Goal: Information Seeking & Learning: Understand process/instructions

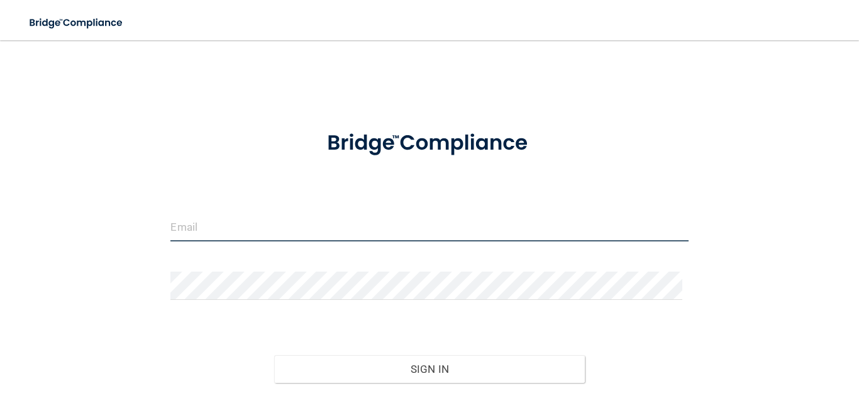
click at [351, 229] on input "email" at bounding box center [428, 227] width 517 height 28
type input "rojasstacey@outlook.com"
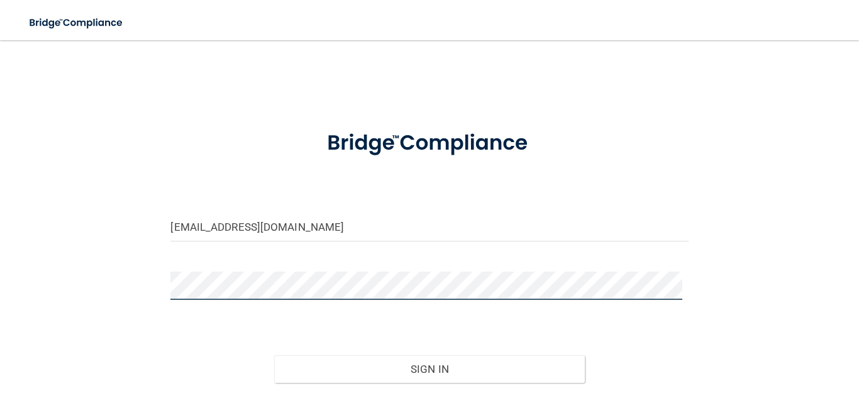
click at [274, 355] on button "Sign In" at bounding box center [429, 369] width 311 height 28
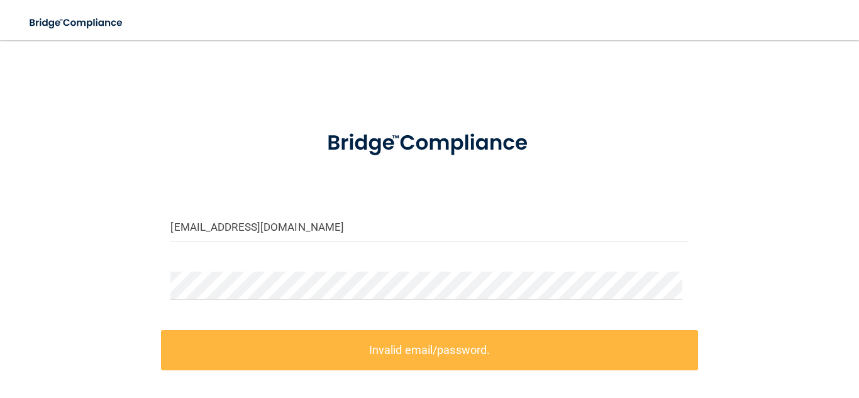
drag, startPoint x: 311, startPoint y: 270, endPoint x: 62, endPoint y: 270, distance: 249.6
click at [62, 270] on div "rojasstacey@outlook.com Invalid email/password. You don't have permission to ac…" at bounding box center [429, 276] width 809 height 447
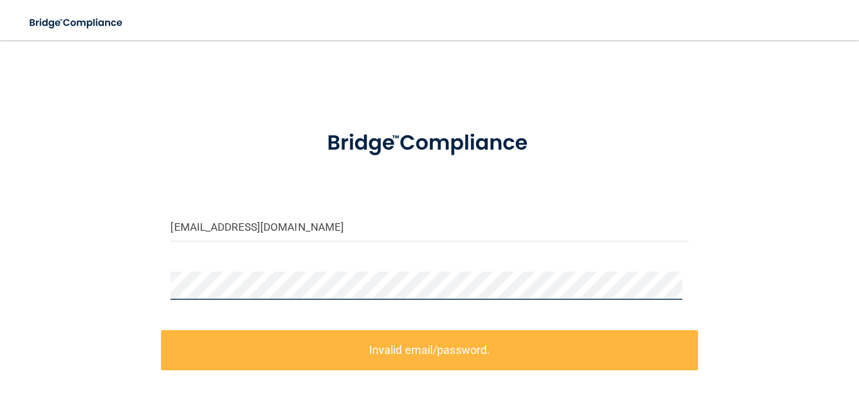
click at [63, 274] on div "rojasstacey@outlook.com Invalid email/password. You don't have permission to ac…" at bounding box center [429, 276] width 809 height 447
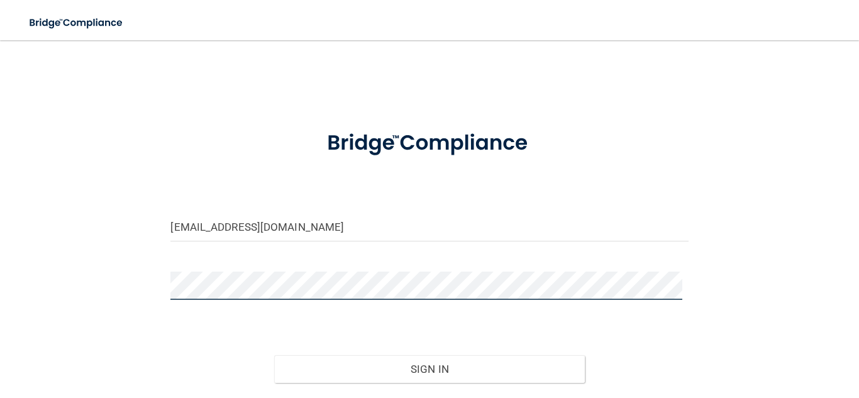
click at [274, 355] on button "Sign In" at bounding box center [429, 369] width 311 height 28
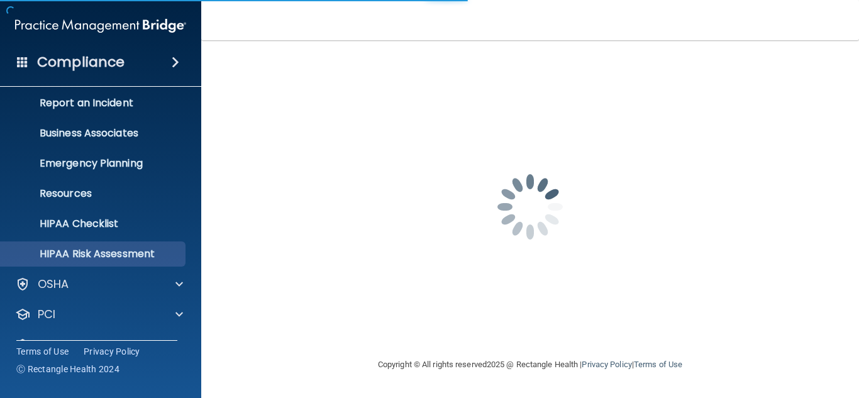
scroll to position [124, 0]
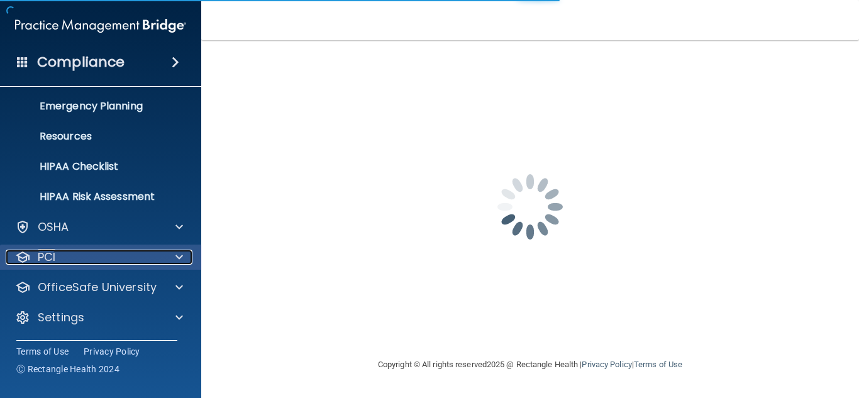
click at [136, 262] on div "PCI" at bounding box center [84, 257] width 156 height 15
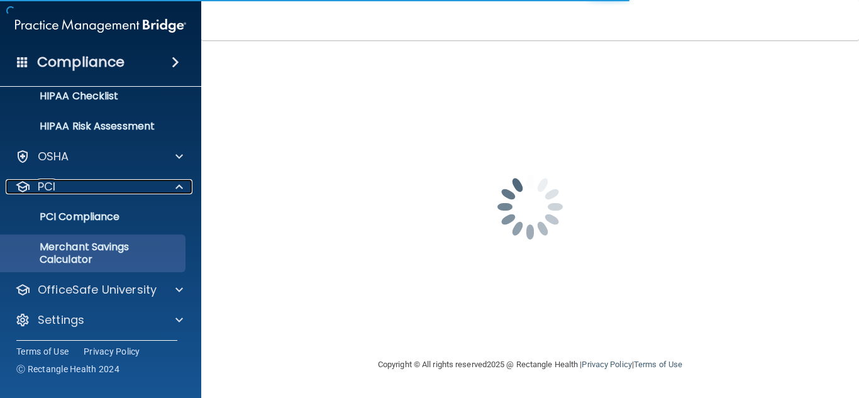
scroll to position [197, 0]
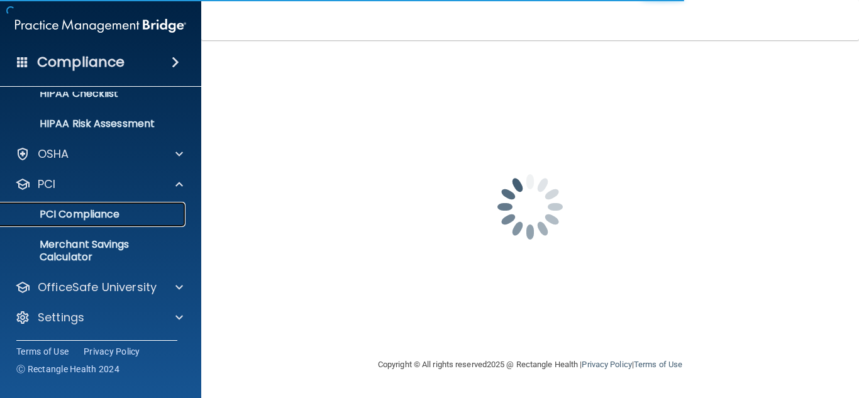
click at [125, 211] on p "PCI Compliance" at bounding box center [94, 214] width 172 height 13
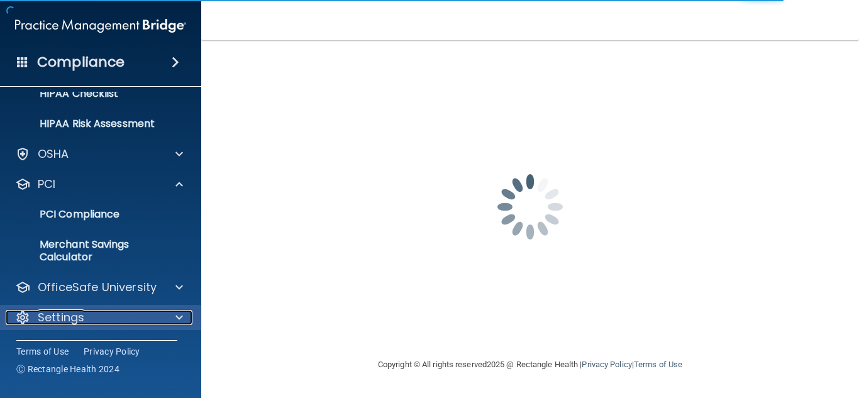
click at [147, 313] on div "Settings" at bounding box center [84, 317] width 156 height 15
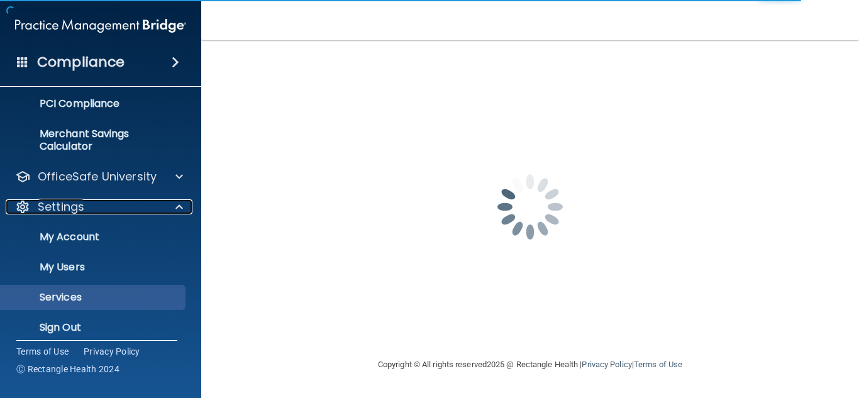
scroll to position [317, 0]
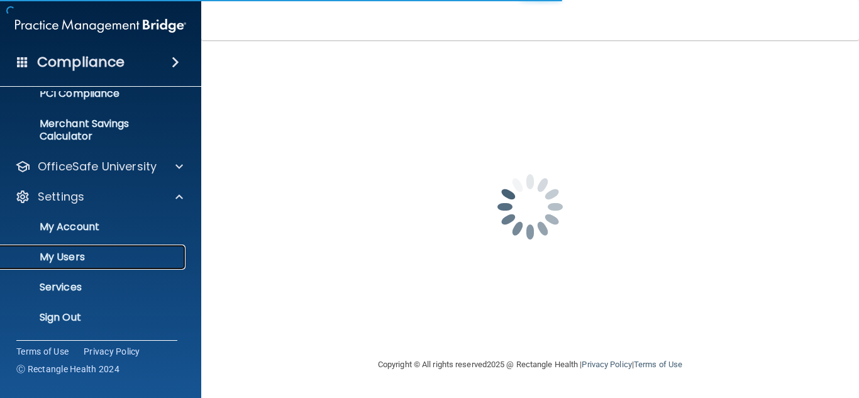
click at [94, 255] on p "My Users" at bounding box center [94, 257] width 172 height 13
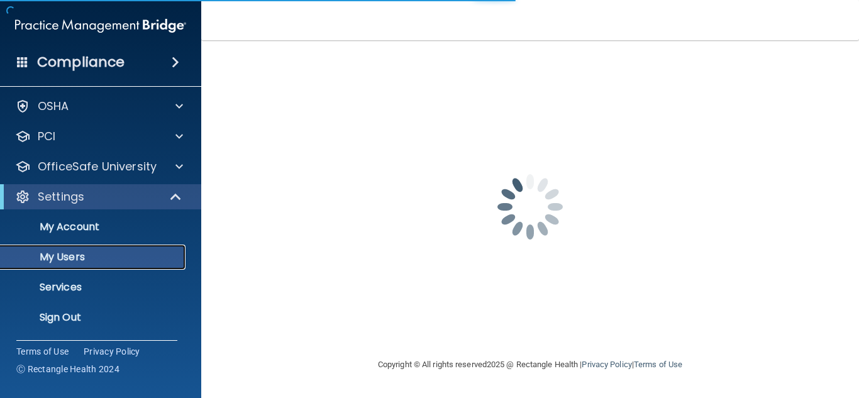
scroll to position [33, 0]
select select "20"
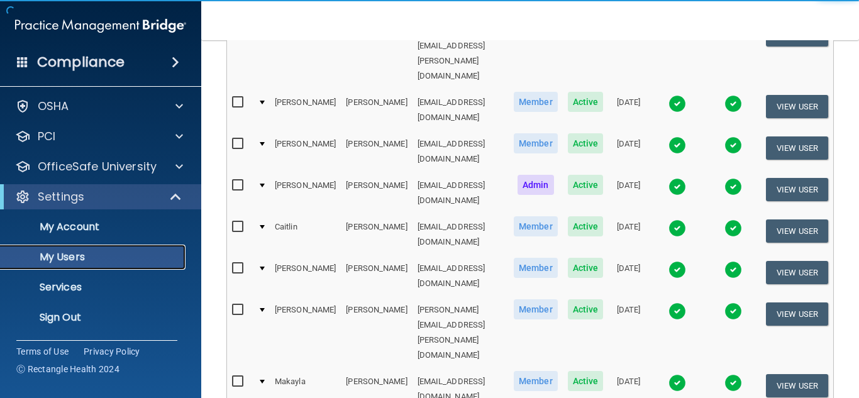
scroll to position [314, 0]
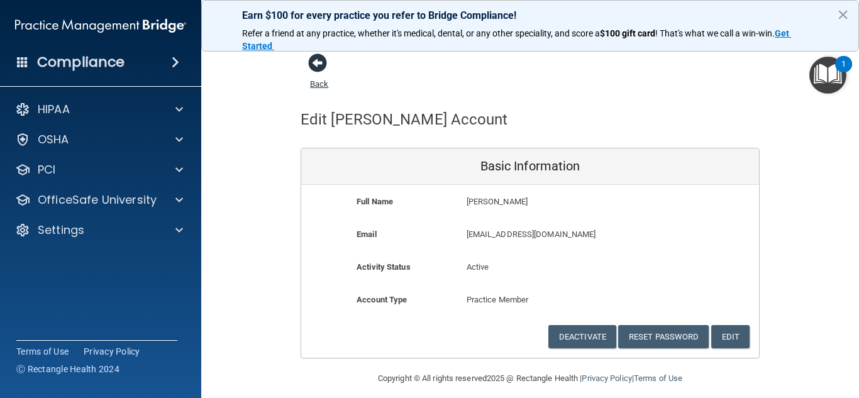
click at [321, 71] on span at bounding box center [317, 62] width 19 height 19
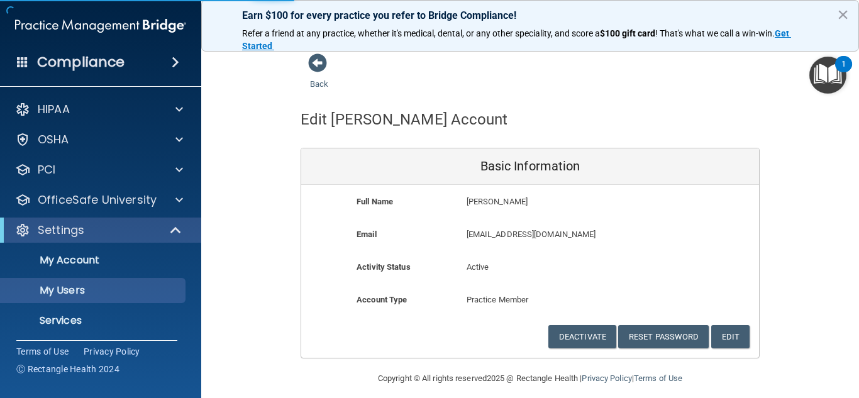
select select "20"
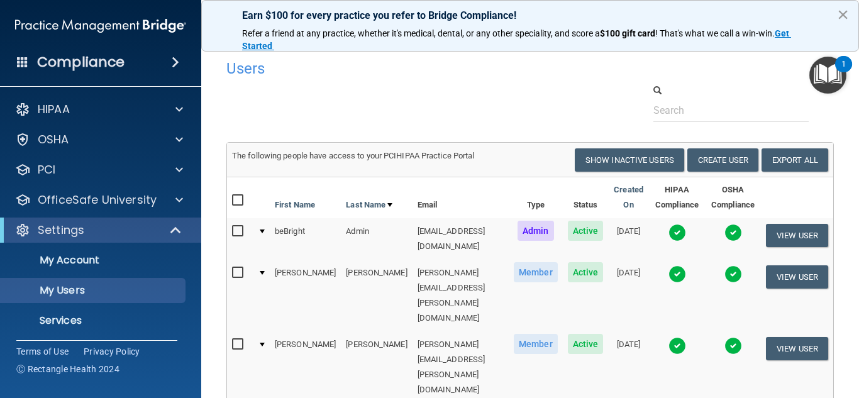
click at [849, 16] on button "×" at bounding box center [843, 14] width 12 height 20
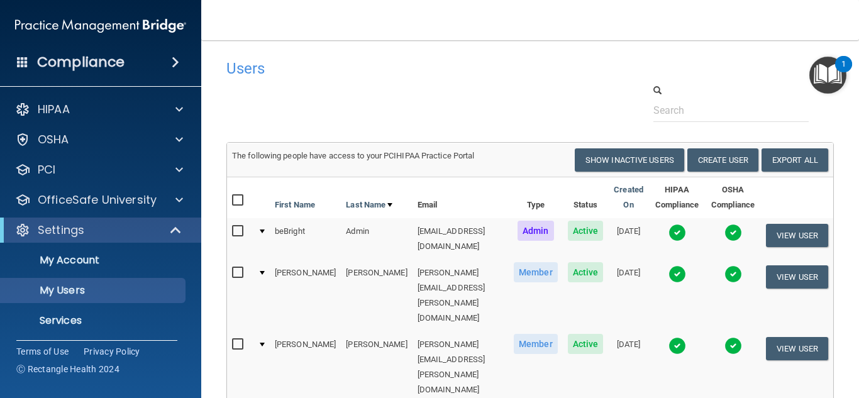
click at [174, 64] on span at bounding box center [176, 62] width 8 height 15
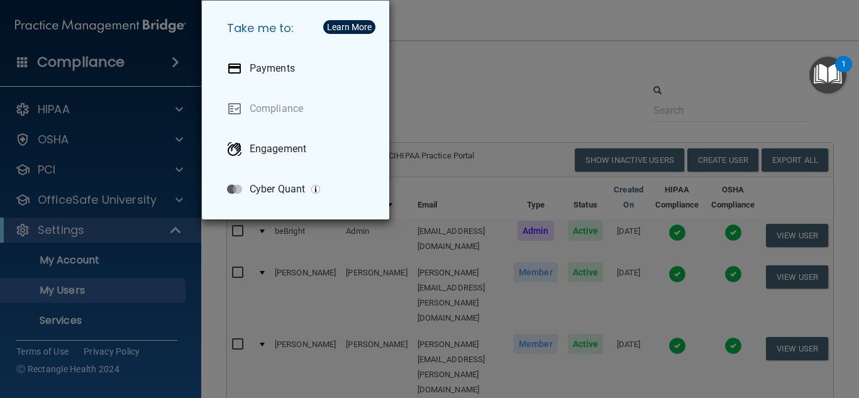
click at [486, 64] on div "Take me to: Payments Compliance Engagement Cyber Quant" at bounding box center [429, 199] width 859 height 398
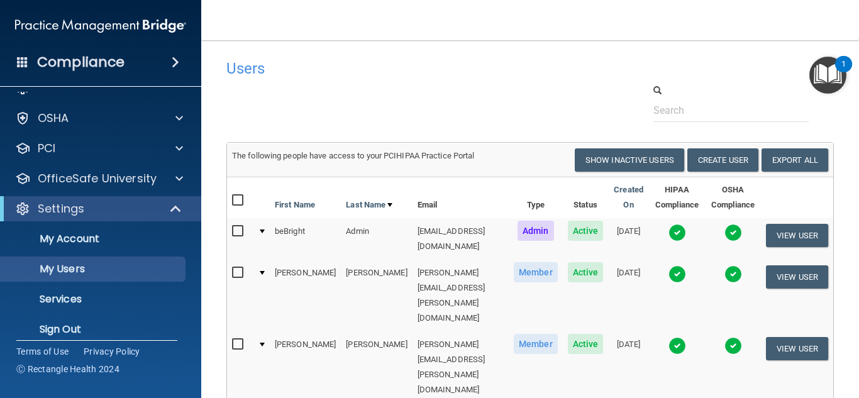
scroll to position [33, 0]
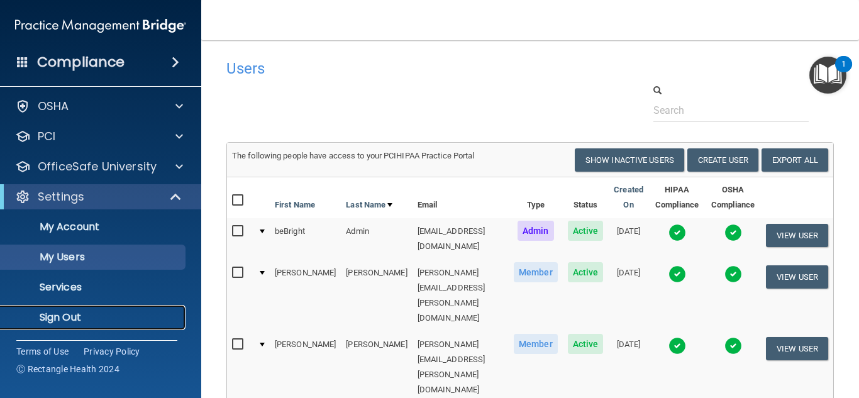
click at [63, 315] on p "Sign Out" at bounding box center [94, 317] width 172 height 13
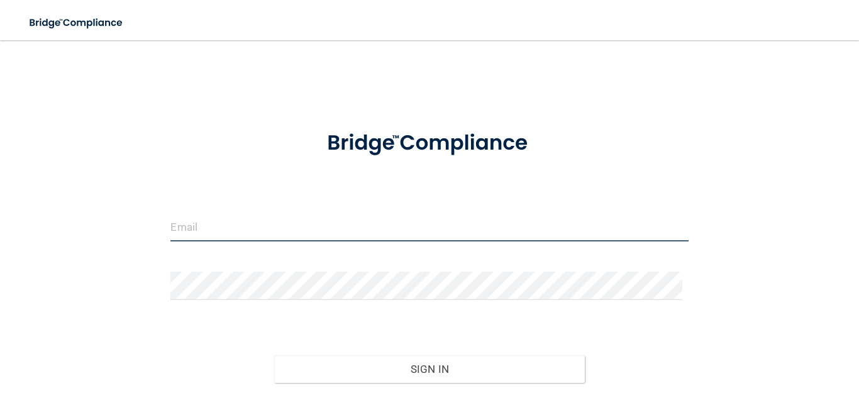
click at [184, 228] on input "email" at bounding box center [428, 227] width 517 height 28
type input "[EMAIL_ADDRESS][DOMAIN_NAME]"
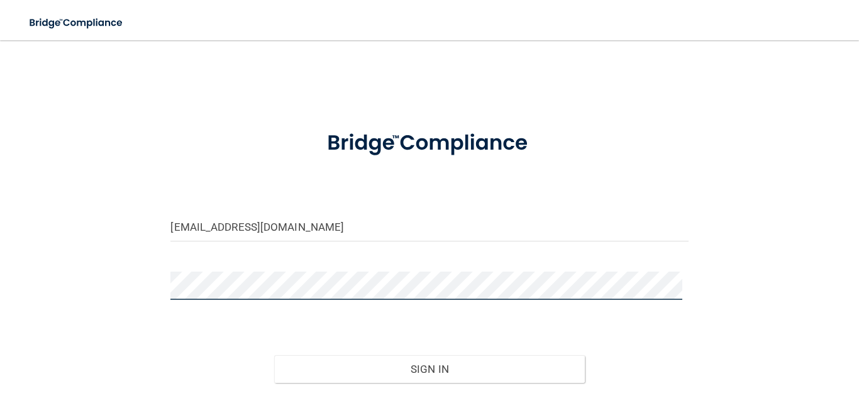
click at [274, 355] on button "Sign In" at bounding box center [429, 369] width 311 height 28
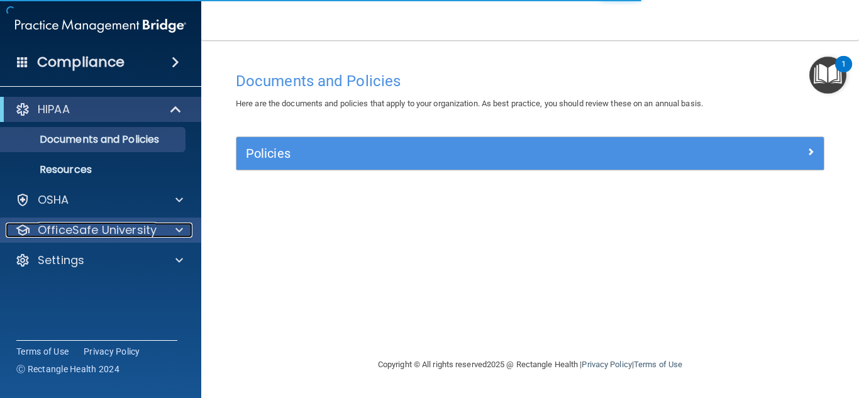
click at [156, 224] on div "OfficeSafe University" at bounding box center [84, 230] width 156 height 15
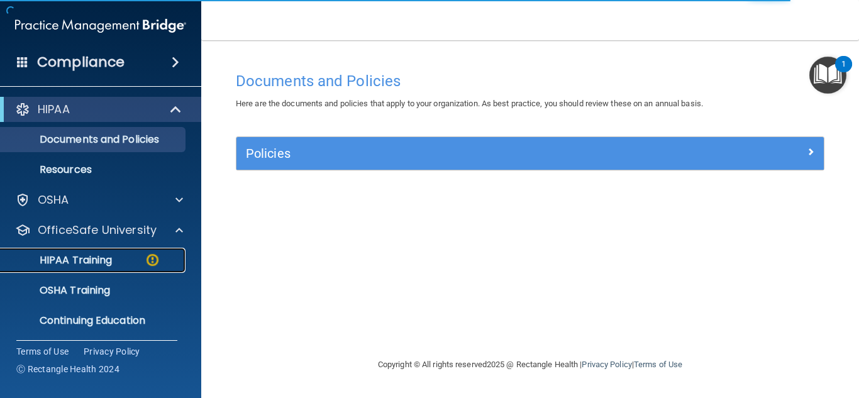
click at [101, 261] on p "HIPAA Training" at bounding box center [60, 260] width 104 height 13
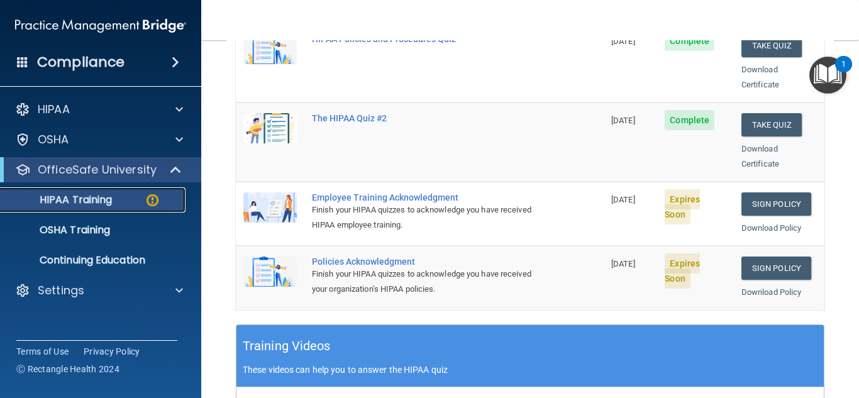
scroll to position [314, 0]
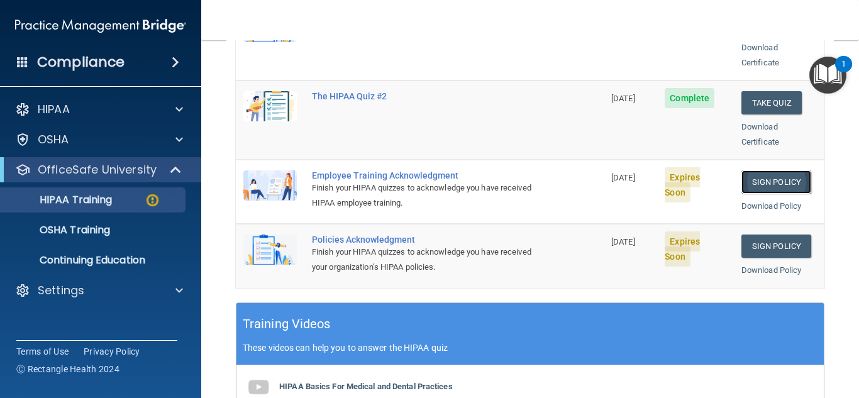
click at [770, 171] on link "Sign Policy" at bounding box center [776, 181] width 70 height 23
click at [787, 170] on link "Sign Policy" at bounding box center [776, 181] width 70 height 23
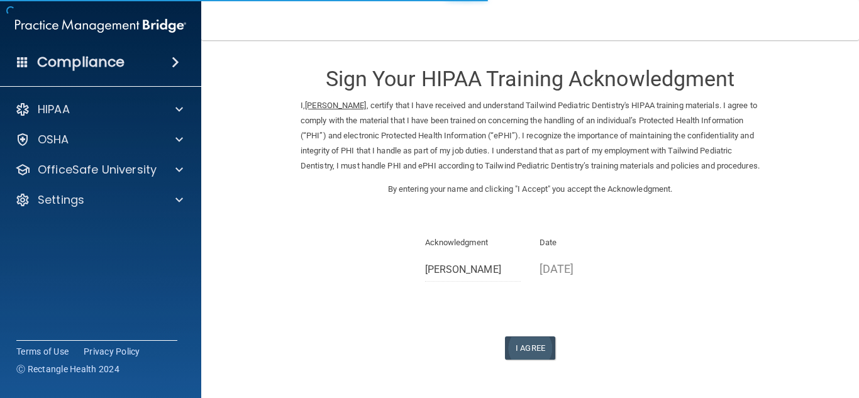
drag, startPoint x: 517, startPoint y: 350, endPoint x: 519, endPoint y: 362, distance: 12.8
click at [517, 350] on div "Sign Your HIPAA Training Acknowledgment I, Kim Schmidt , certify that I have re…" at bounding box center [530, 206] width 459 height 307
click at [519, 360] on button "I Agree" at bounding box center [530, 347] width 50 height 23
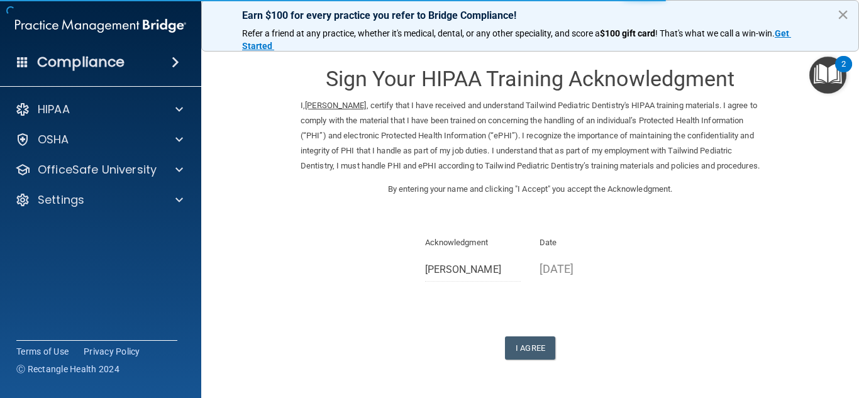
click at [841, 21] on button "×" at bounding box center [843, 14] width 12 height 20
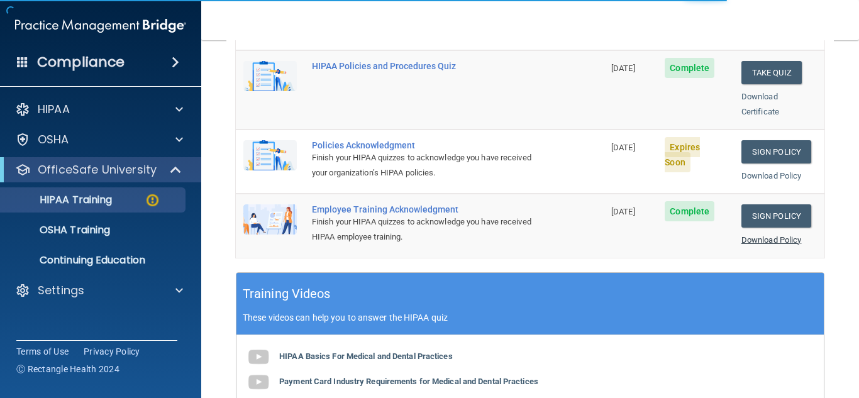
scroll to position [343, 0]
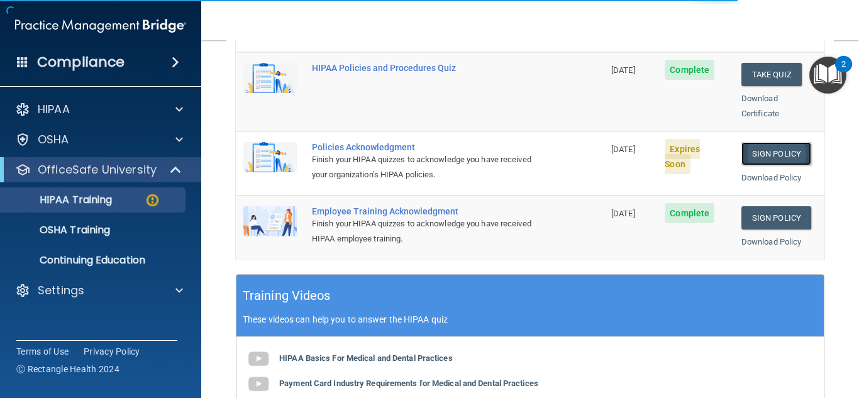
click at [786, 142] on link "Sign Policy" at bounding box center [776, 153] width 70 height 23
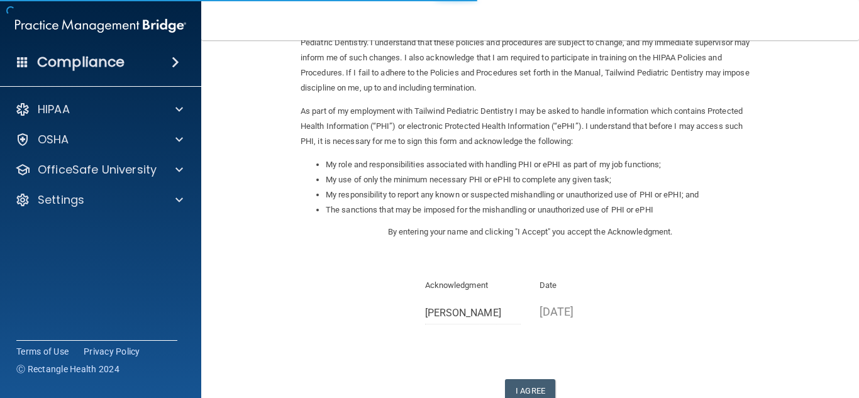
scroll to position [178, 0]
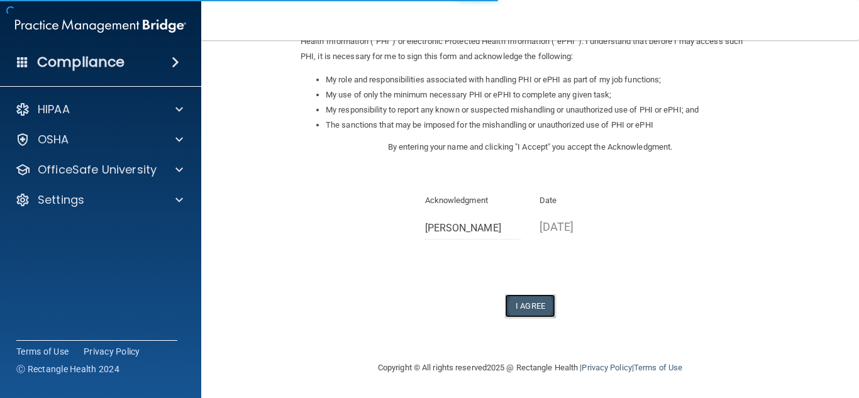
click at [523, 297] on button "I Agree" at bounding box center [530, 305] width 50 height 23
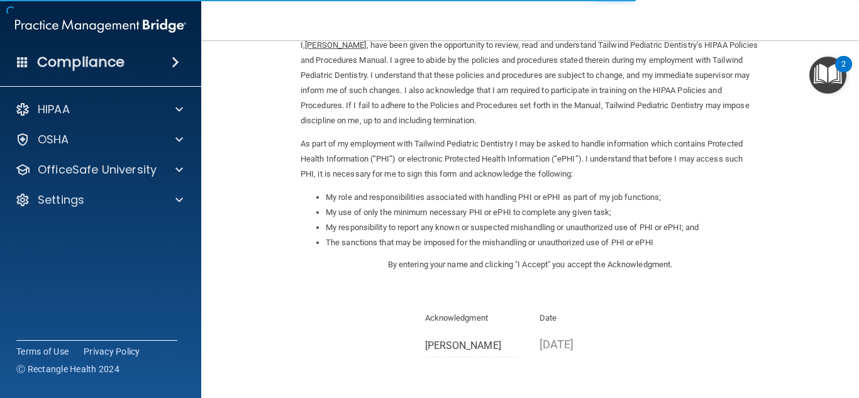
scroll to position [0, 0]
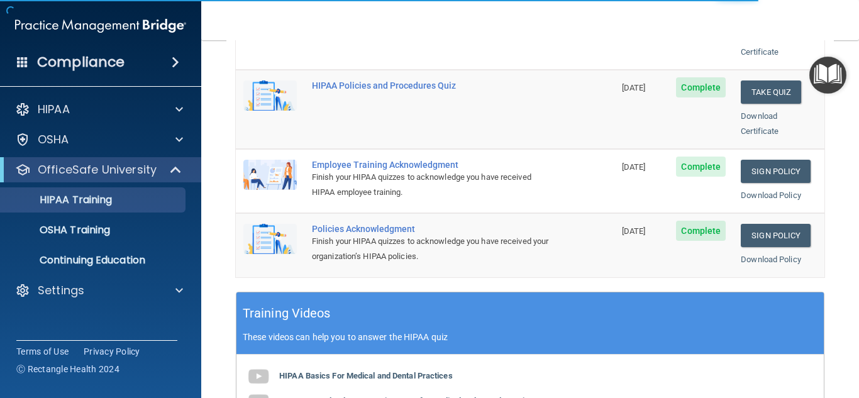
scroll to position [154, 0]
